Goal: Use online tool/utility: Utilize a website feature to perform a specific function

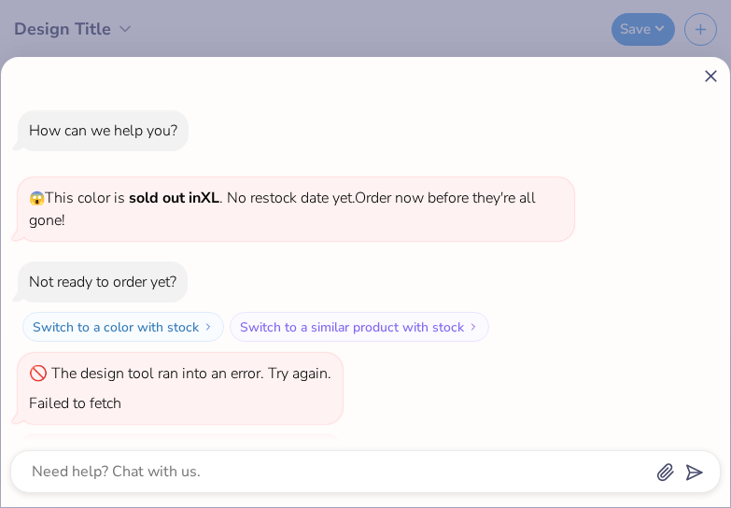
scroll to position [1380, 0]
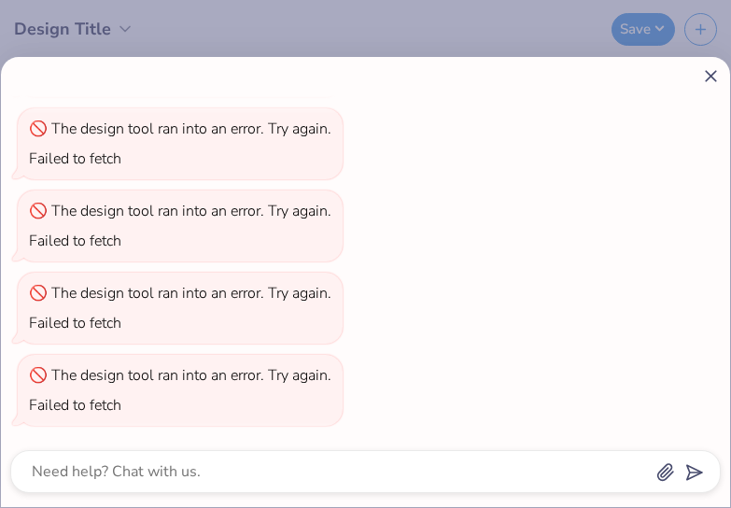
click at [709, 75] on line at bounding box center [711, 76] width 10 height 10
type textarea "x"
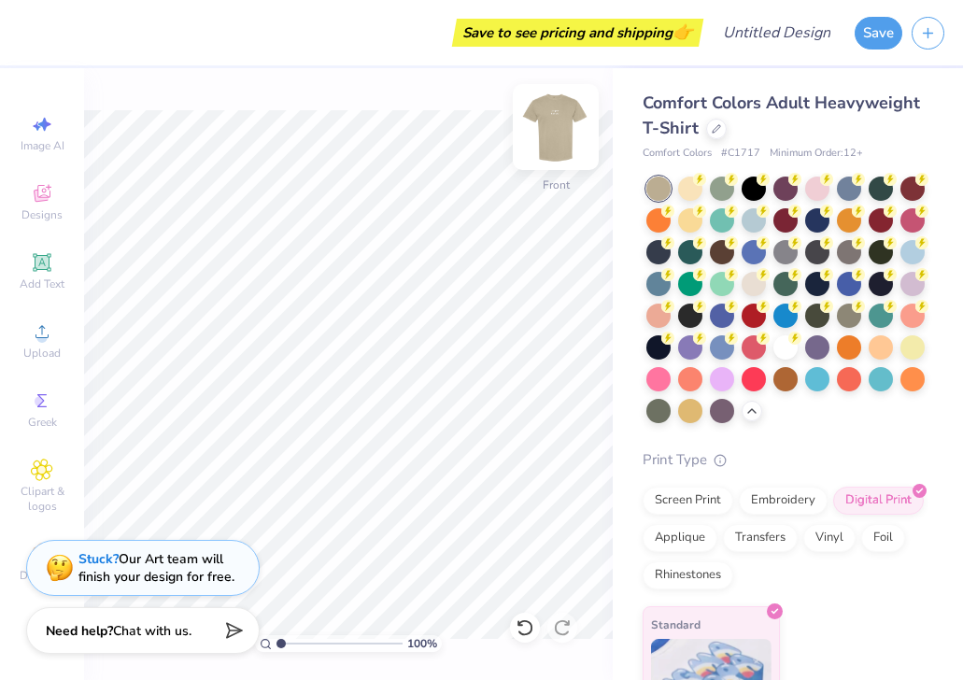
click at [565, 142] on img at bounding box center [555, 127] width 75 height 75
click at [43, 264] on icon at bounding box center [42, 262] width 14 height 14
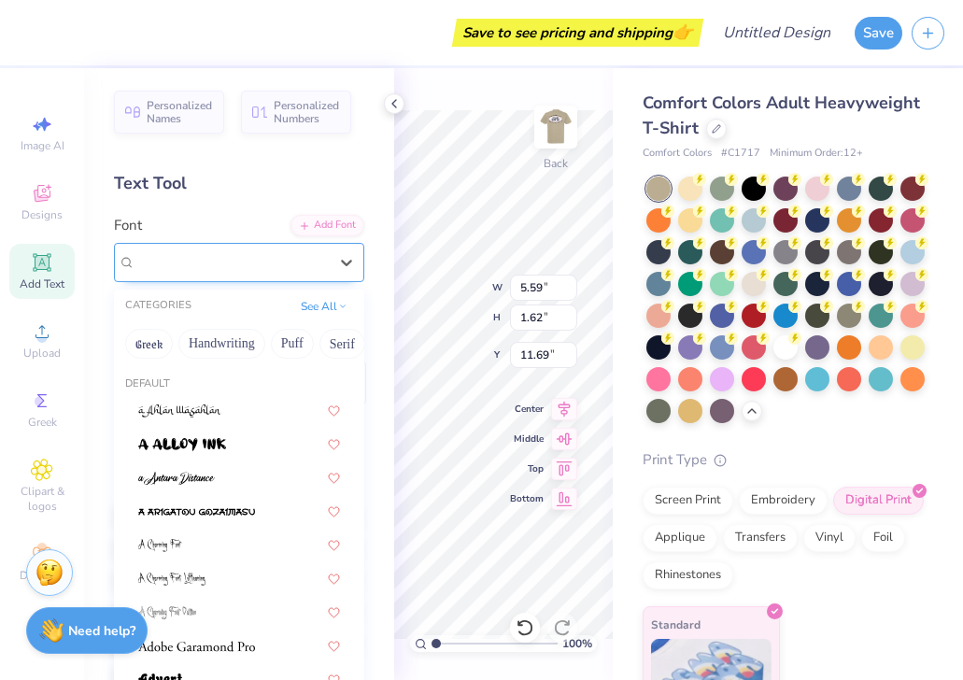
click at [199, 265] on div "Super Dream" at bounding box center [232, 261] width 196 height 29
click at [250, 333] on button "Retro" at bounding box center [256, 344] width 49 height 30
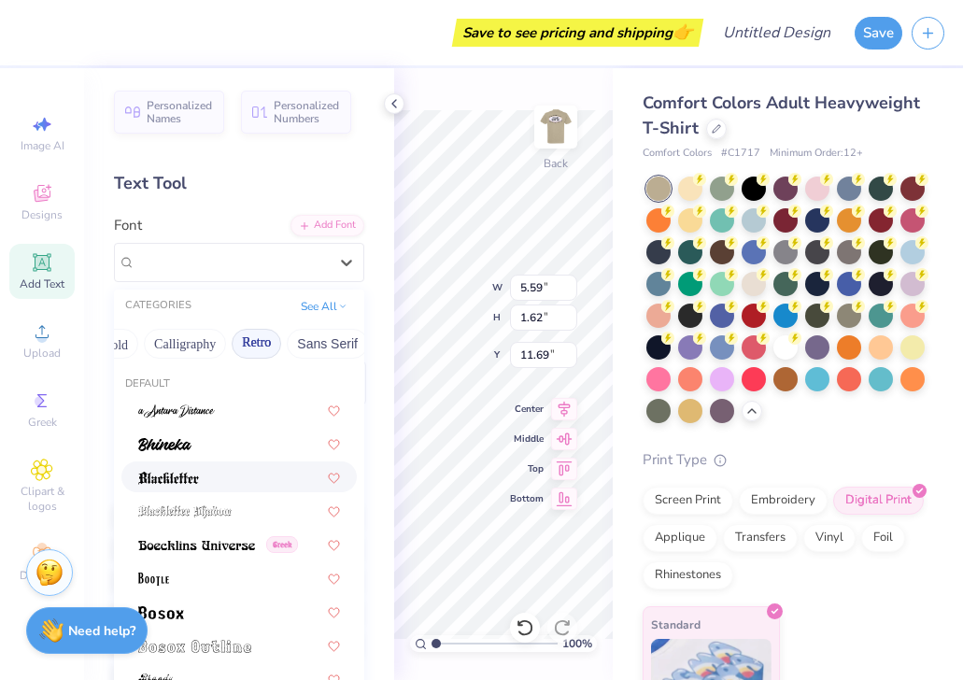
click at [219, 480] on div at bounding box center [239, 477] width 202 height 20
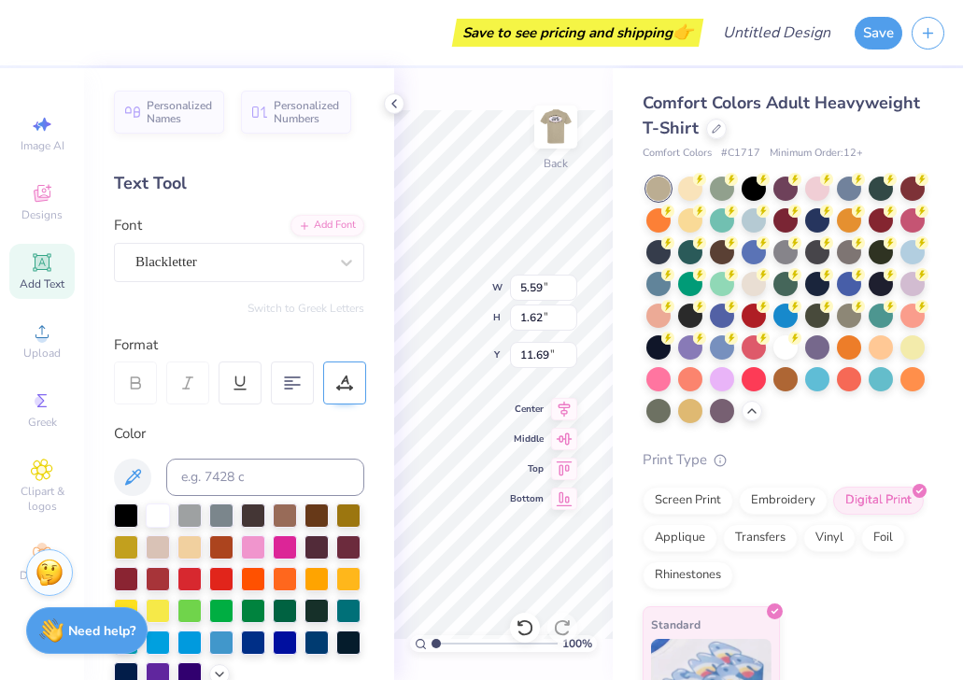
type input "5.62"
type input "2.20"
type input "11.40"
type input "12.50"
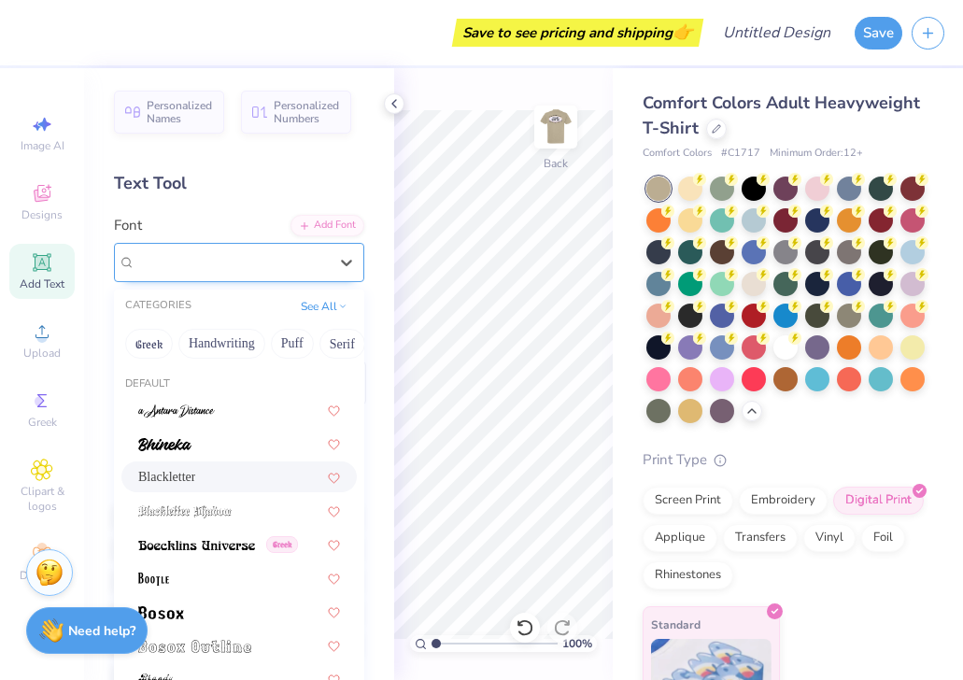
click at [318, 269] on div "Blackletter" at bounding box center [232, 261] width 196 height 29
click at [214, 472] on div "Blackletter" at bounding box center [239, 477] width 202 height 20
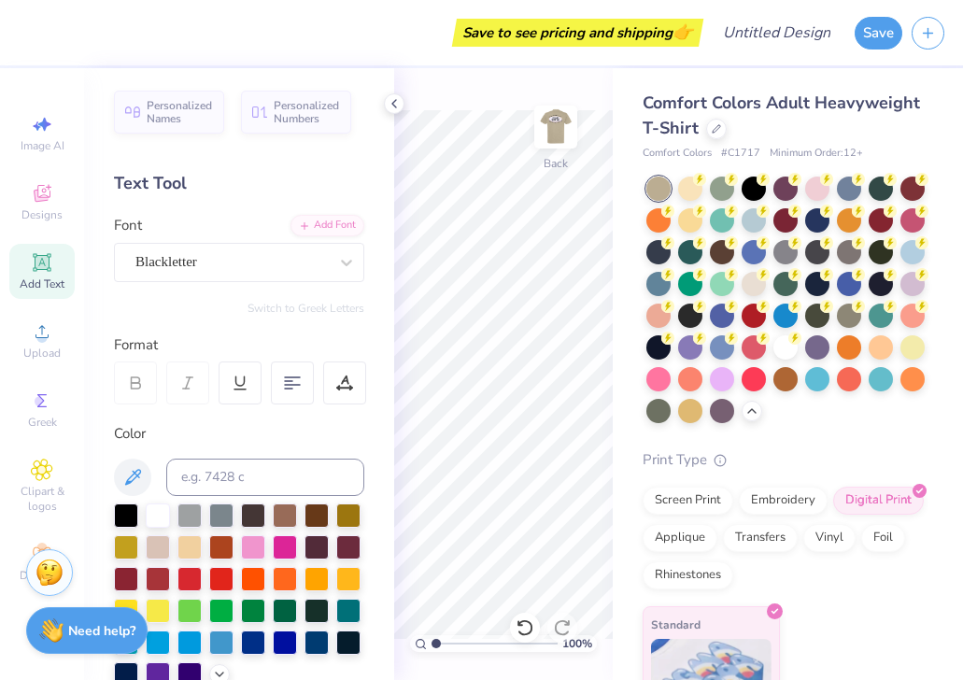
click at [41, 263] on icon at bounding box center [42, 262] width 14 height 14
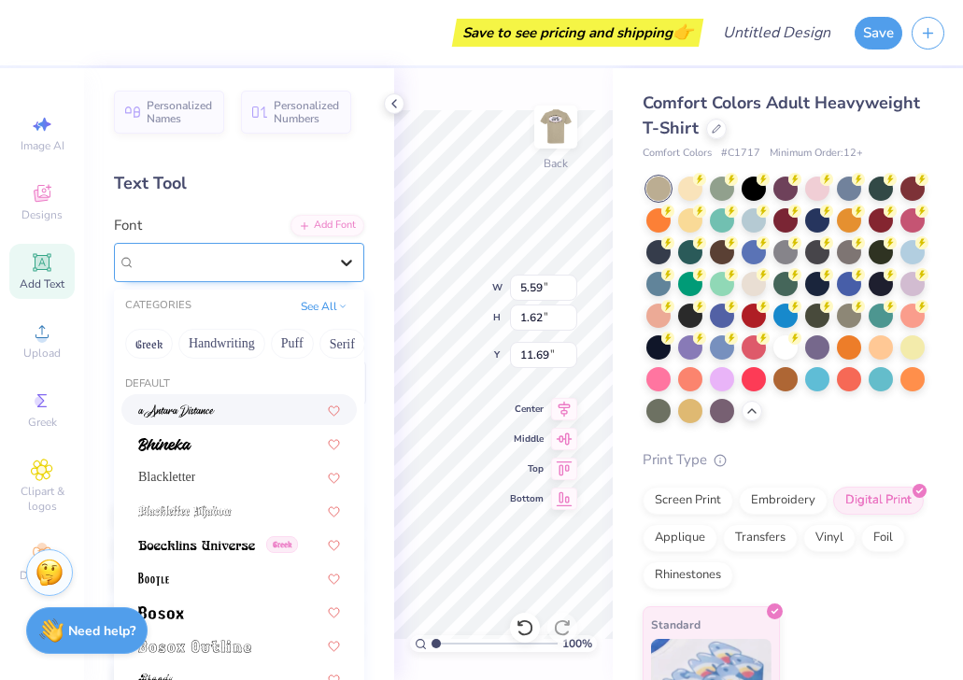
click at [339, 267] on icon at bounding box center [346, 262] width 19 height 19
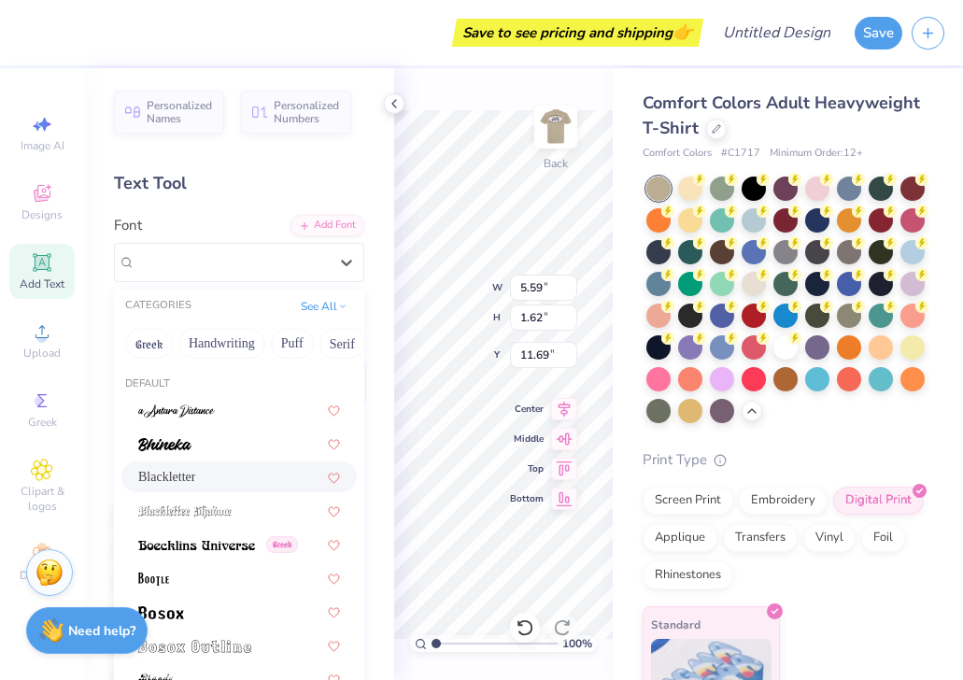
click at [243, 484] on div "Blackletter" at bounding box center [239, 477] width 202 height 20
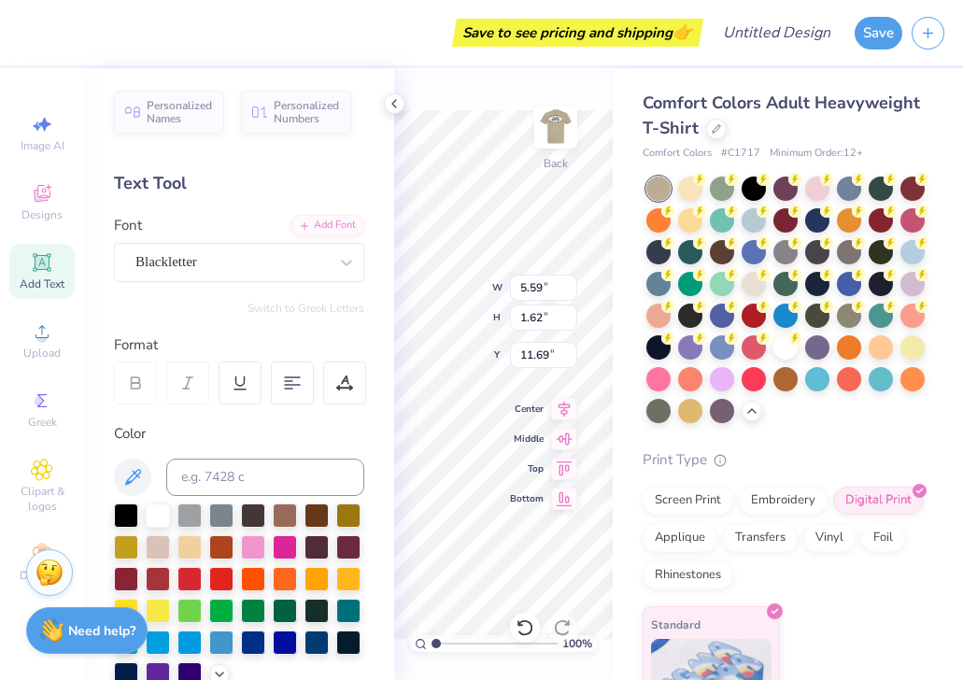
type input "5.62"
type input "2.20"
type input "11.40"
type textarea "T"
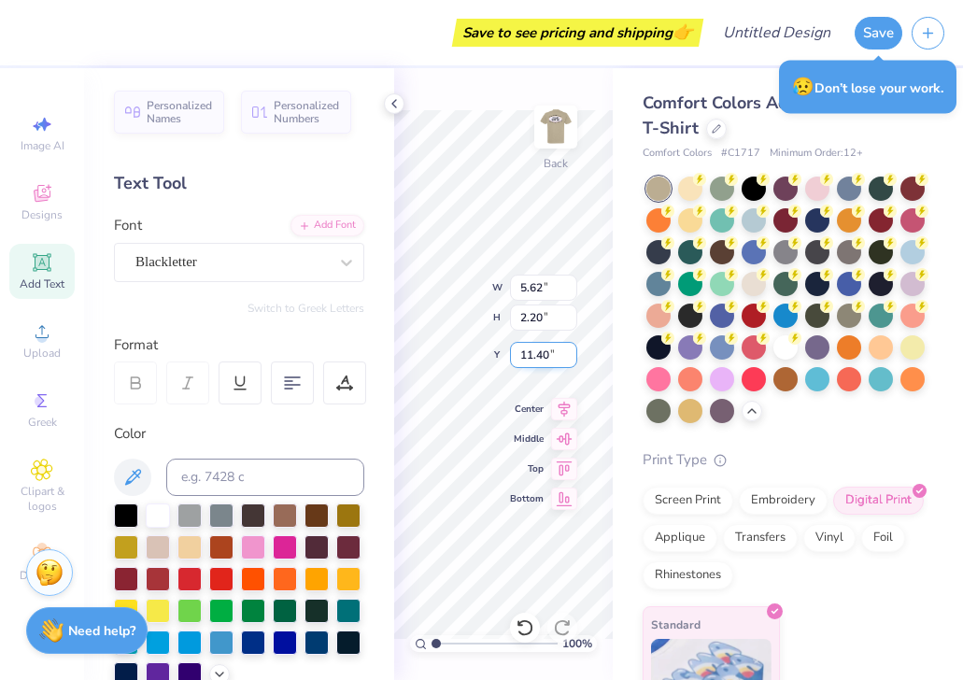
type textarea "F"
type textarea "PHI GAM SKATE JAM"
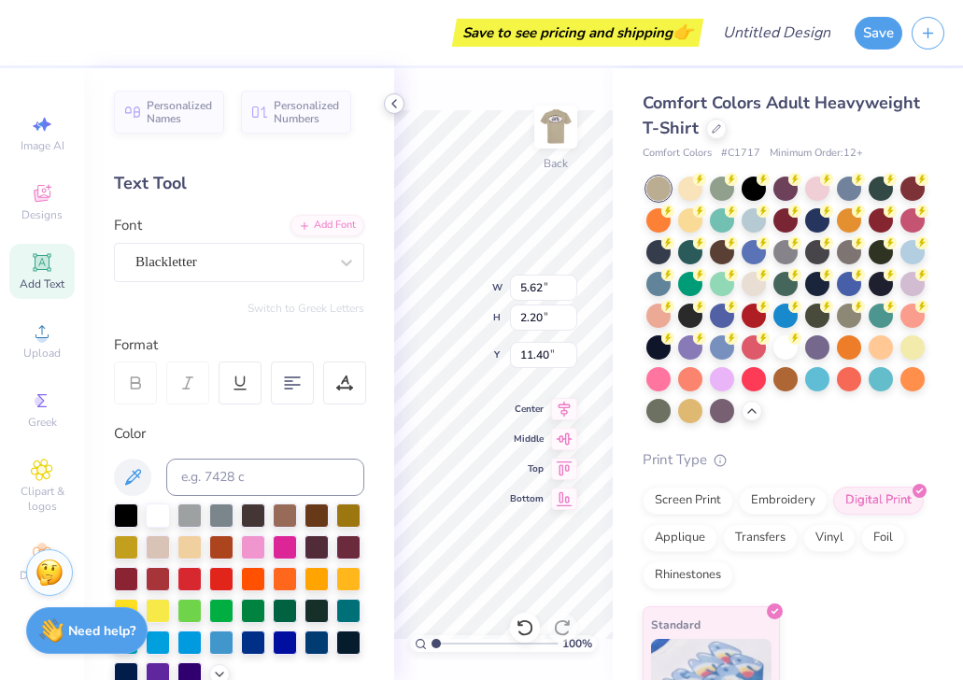
click at [397, 108] on icon at bounding box center [394, 103] width 15 height 15
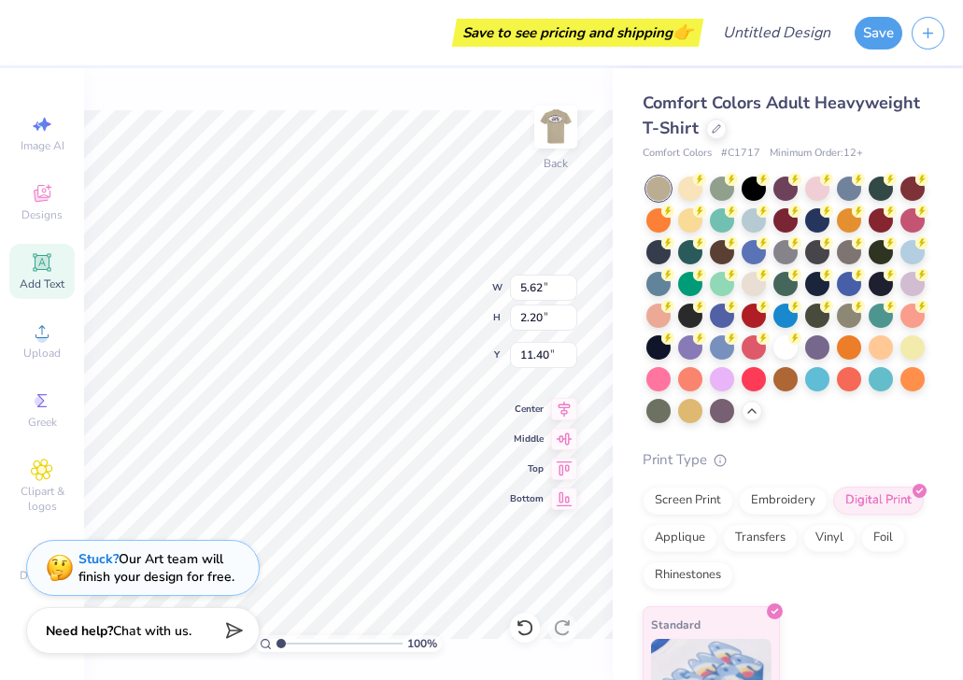
type input "14.17"
type input "1.39"
type input "11.80"
type input "9.09"
type input "0.89"
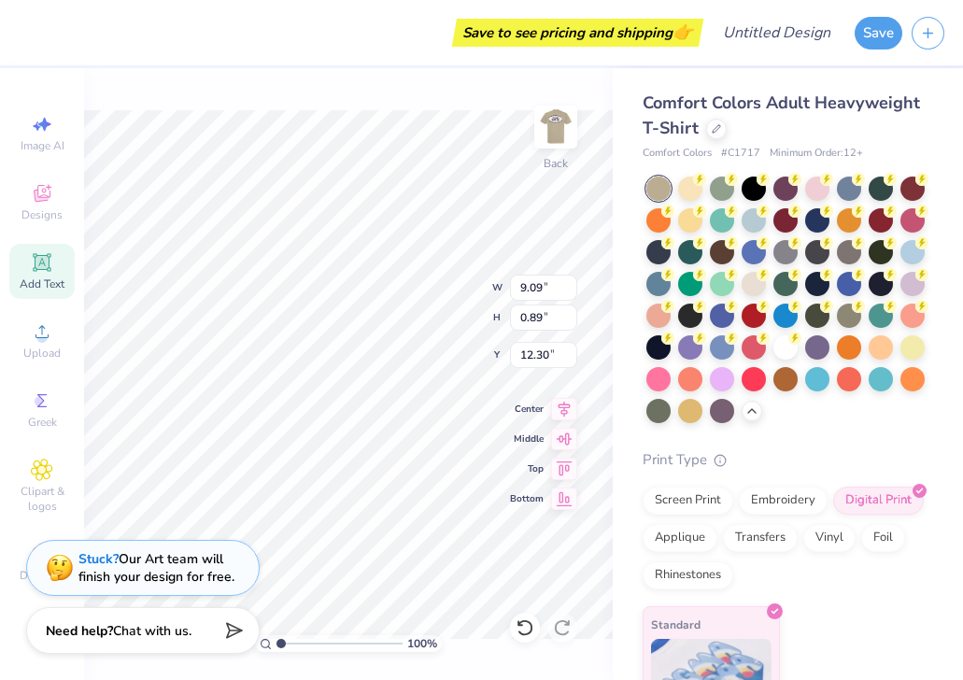
type input "5.84"
type input "11.08"
type input "1.09"
click at [51, 269] on icon at bounding box center [42, 262] width 22 height 22
type input "5.59"
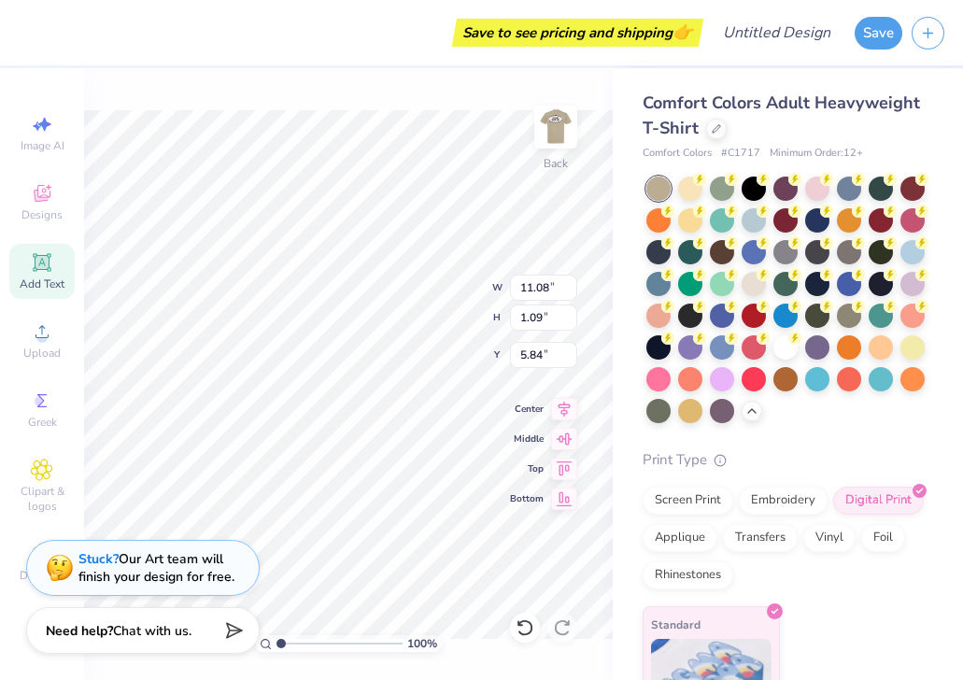
type input "1.62"
type input "11.69"
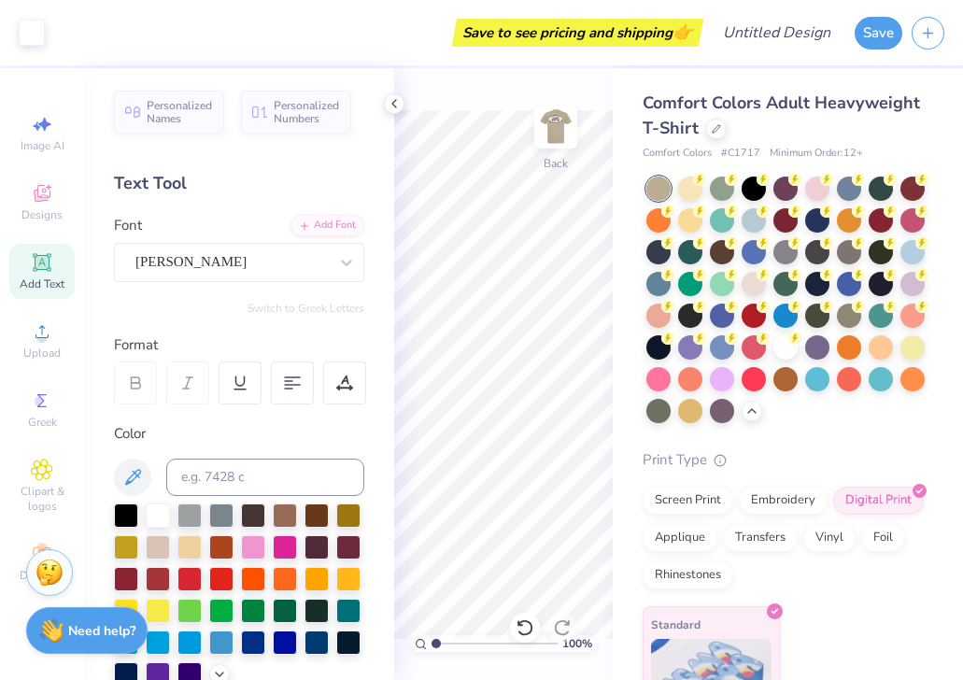
scroll to position [405, 0]
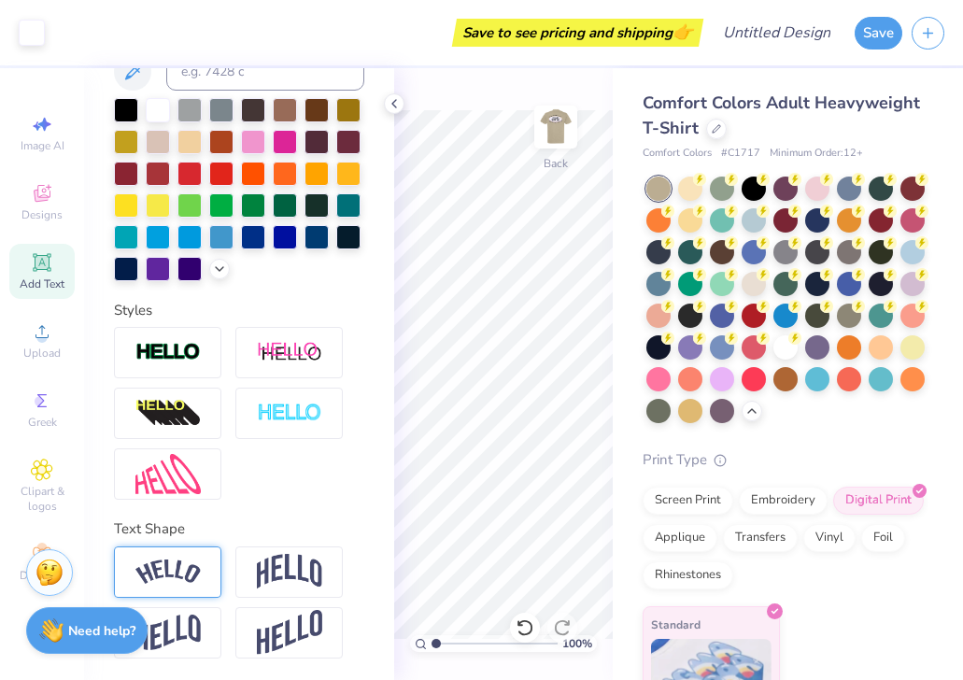
click at [180, 566] on img at bounding box center [167, 571] width 65 height 25
click at [395, 110] on icon at bounding box center [394, 103] width 15 height 15
